Goal: Find specific page/section

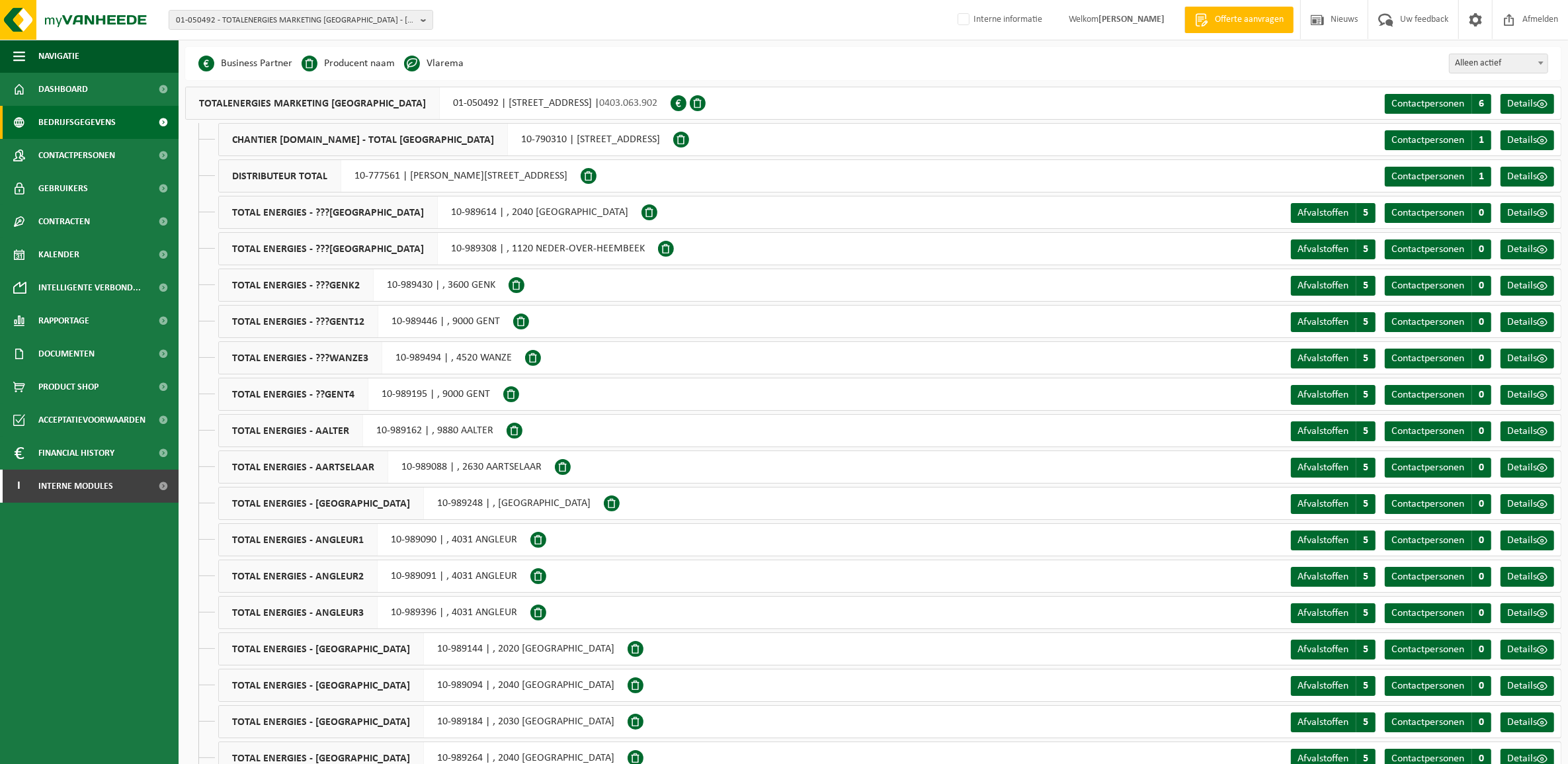
click at [95, 123] on span "Bedrijfsgegevens" at bounding box center [77, 122] width 78 height 33
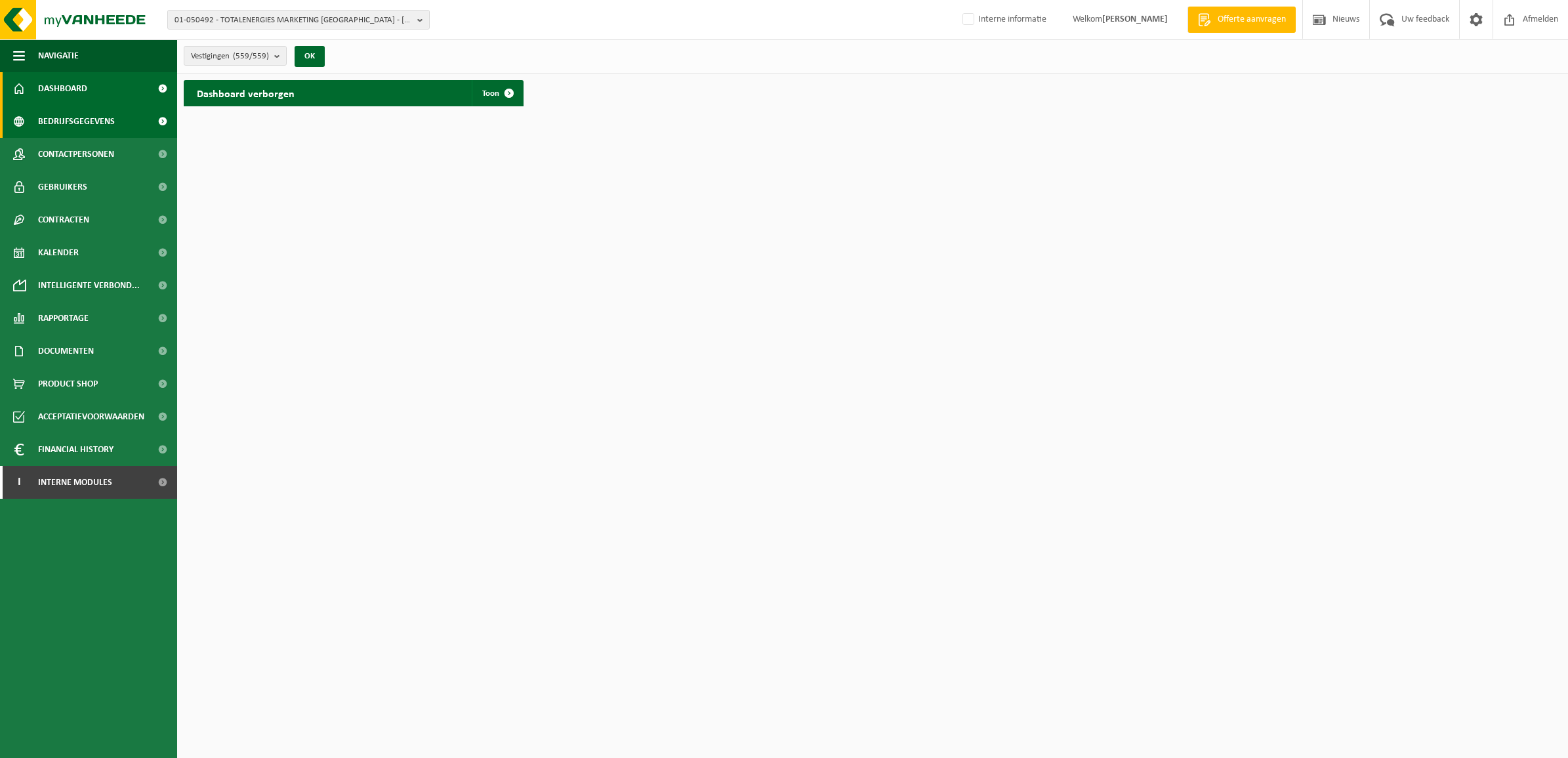
click at [86, 125] on span "Bedrijfsgegevens" at bounding box center [76, 121] width 77 height 33
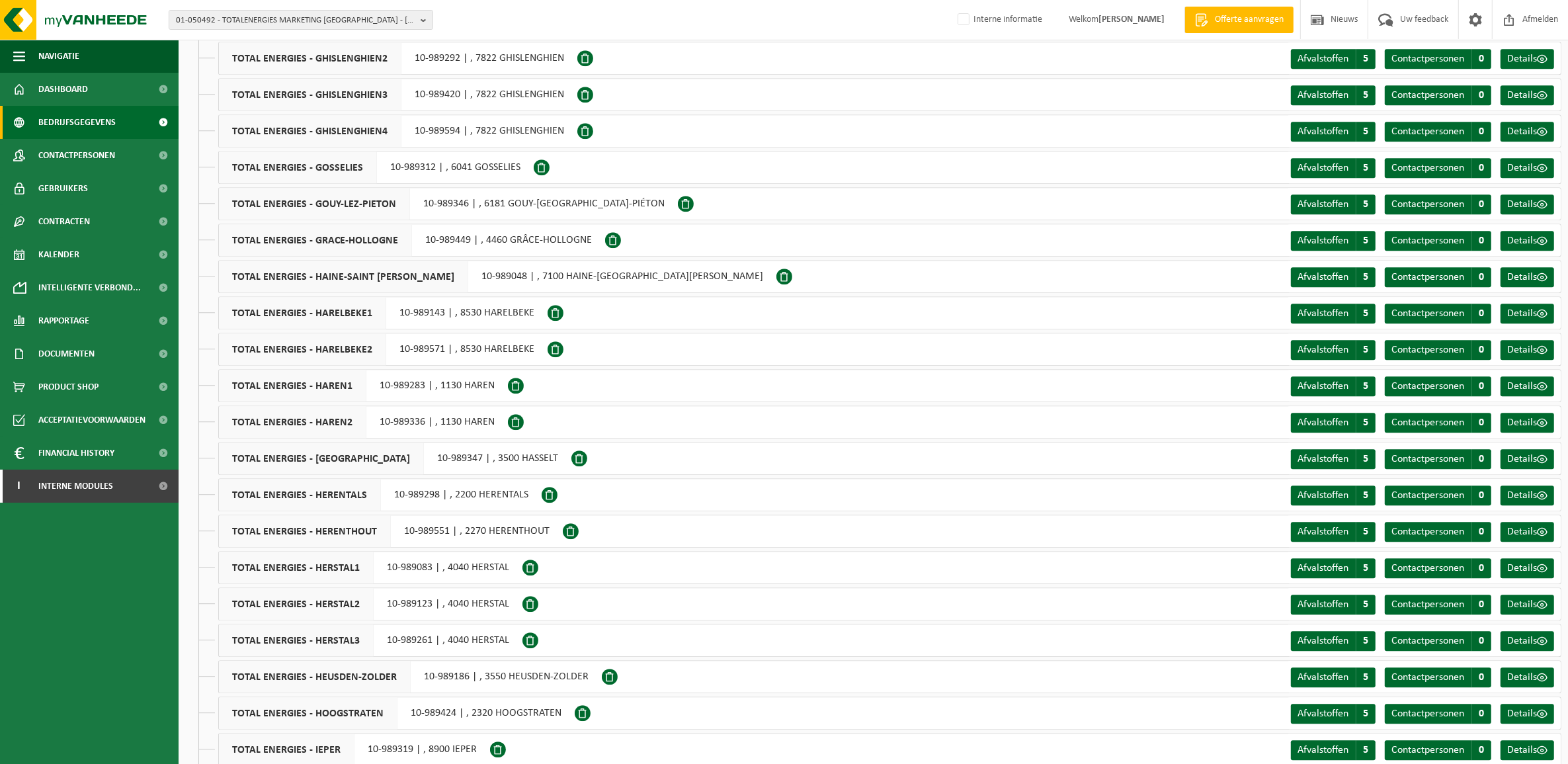
scroll to position [4467, 0]
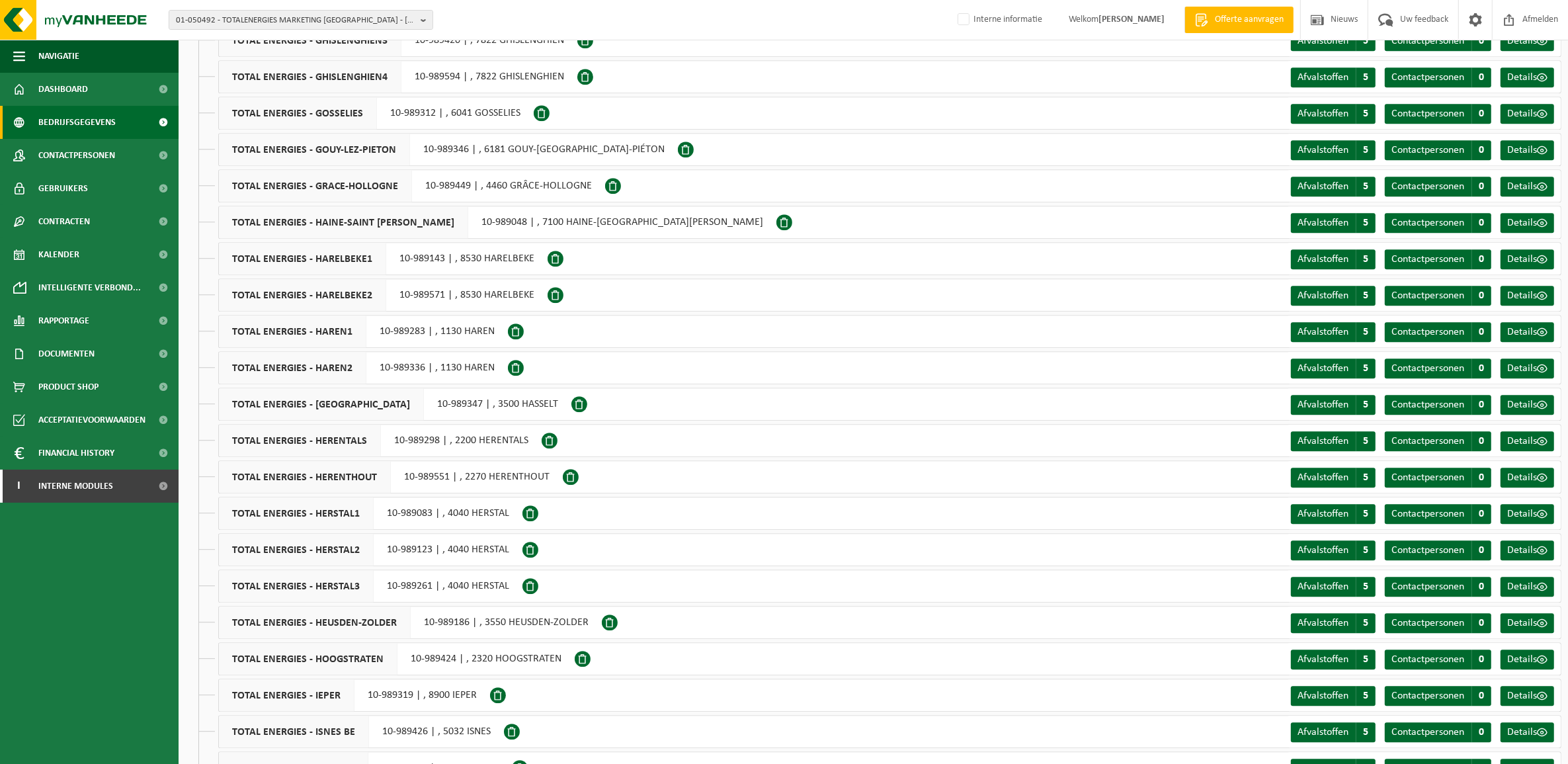
click at [924, 224] on div "TOTAL ENERGIES - HAINE-SAINT PAUL 10-989048 | , 7100 HAINE-SAINT-PAUL Afvalstof…" at bounding box center [890, 222] width 1343 height 33
